Goal: Information Seeking & Learning: Learn about a topic

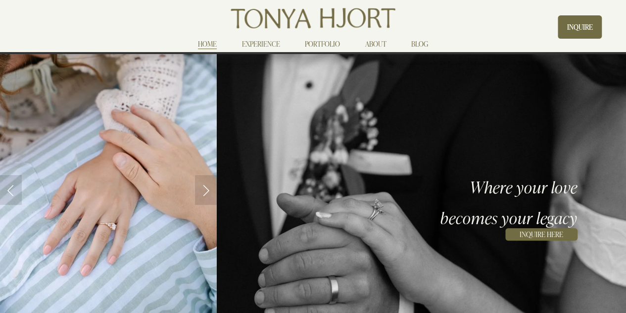
click at [320, 43] on link "PORTFOLIO" at bounding box center [322, 44] width 35 height 12
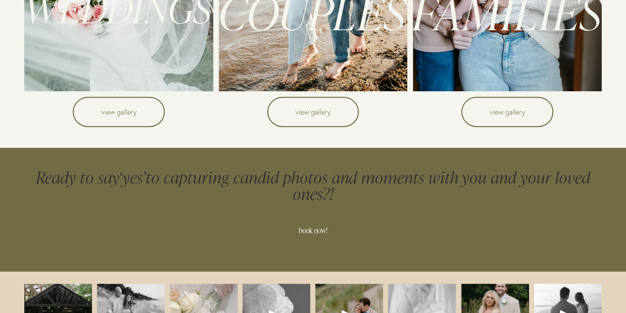
scroll to position [360, 0]
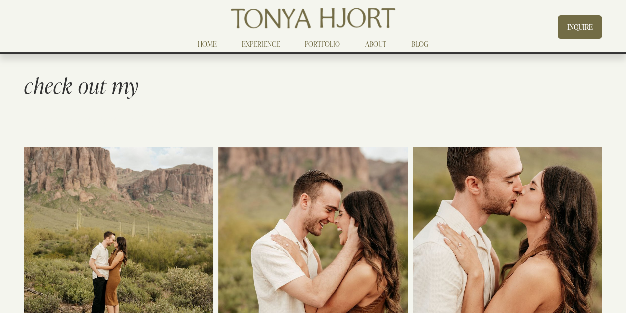
click at [124, 77] on em "check out my" at bounding box center [81, 84] width 114 height 27
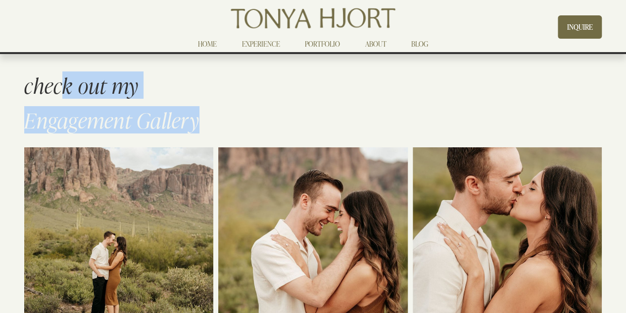
drag, startPoint x: 74, startPoint y: 86, endPoint x: 278, endPoint y: 117, distance: 206.9
click at [278, 117] on div "check out my Engagement Gallery" at bounding box center [312, 102] width 577 height 55
click at [278, 117] on h1 "Engagement Gallery" at bounding box center [312, 119] width 577 height 21
drag, startPoint x: 199, startPoint y: 117, endPoint x: 26, endPoint y: 114, distance: 173.4
click at [27, 115] on em "Engagement Gallery" at bounding box center [111, 119] width 175 height 27
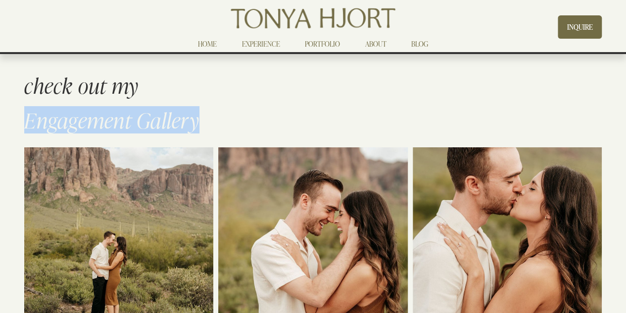
click at [28, 114] on em "Engagement Gallery" at bounding box center [111, 119] width 175 height 27
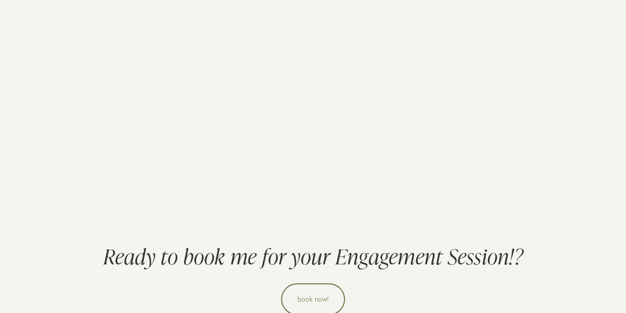
scroll to position [5929, 0]
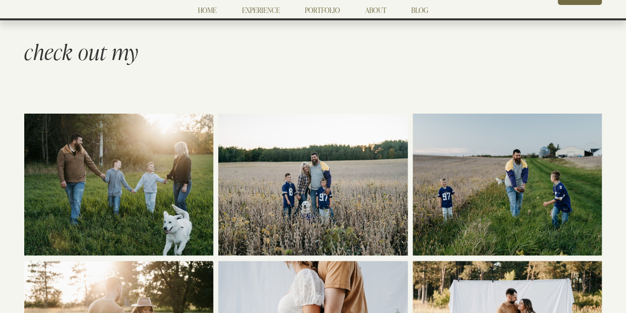
scroll to position [50, 0]
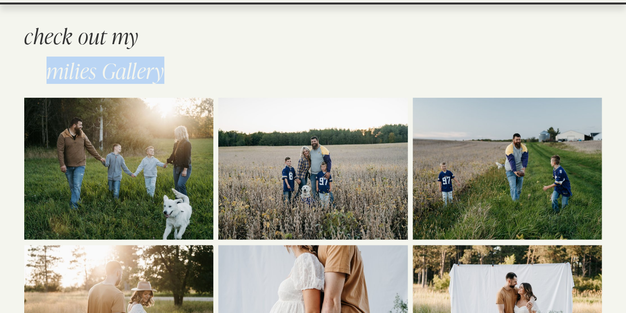
drag, startPoint x: 46, startPoint y: 69, endPoint x: 270, endPoint y: 82, distance: 225.2
click at [269, 82] on div "check out my Families Gallery" at bounding box center [313, 57] width 594 height 64
drag, startPoint x: 270, startPoint y: 82, endPoint x: 264, endPoint y: 82, distance: 5.9
click at [270, 82] on div "check out my Families Gallery" at bounding box center [313, 57] width 594 height 64
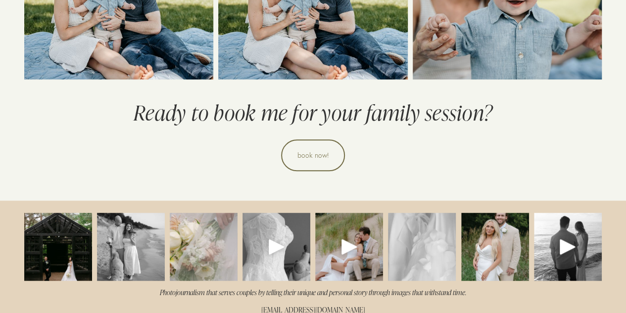
scroll to position [2266, 0]
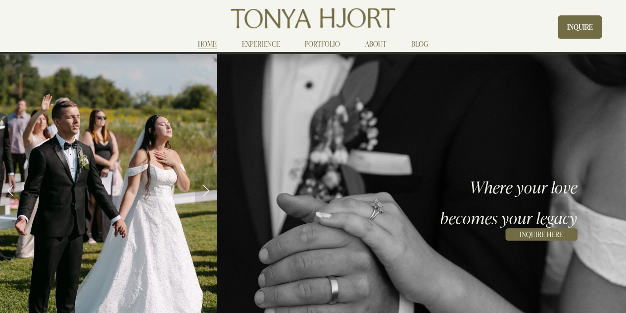
click at [326, 43] on link "PORTFOLIO" at bounding box center [322, 44] width 35 height 12
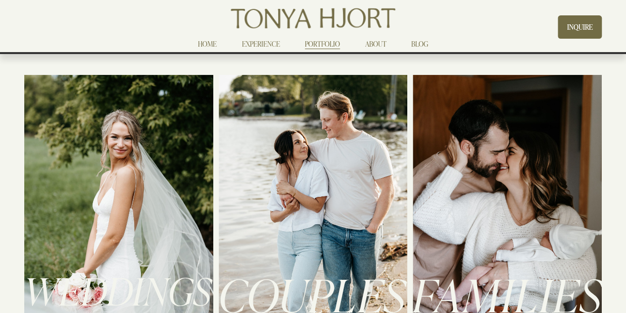
click at [256, 47] on link "EXPERIENCE" at bounding box center [261, 44] width 38 height 12
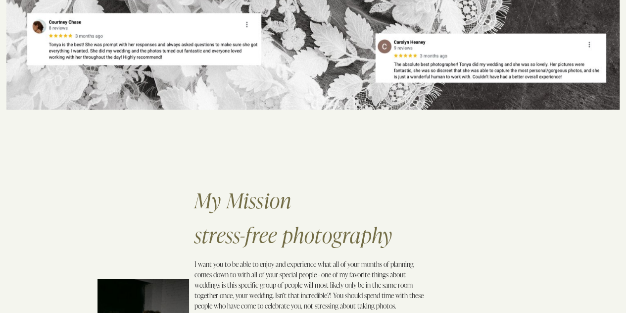
scroll to position [347, 0]
